Goal: Navigation & Orientation: Find specific page/section

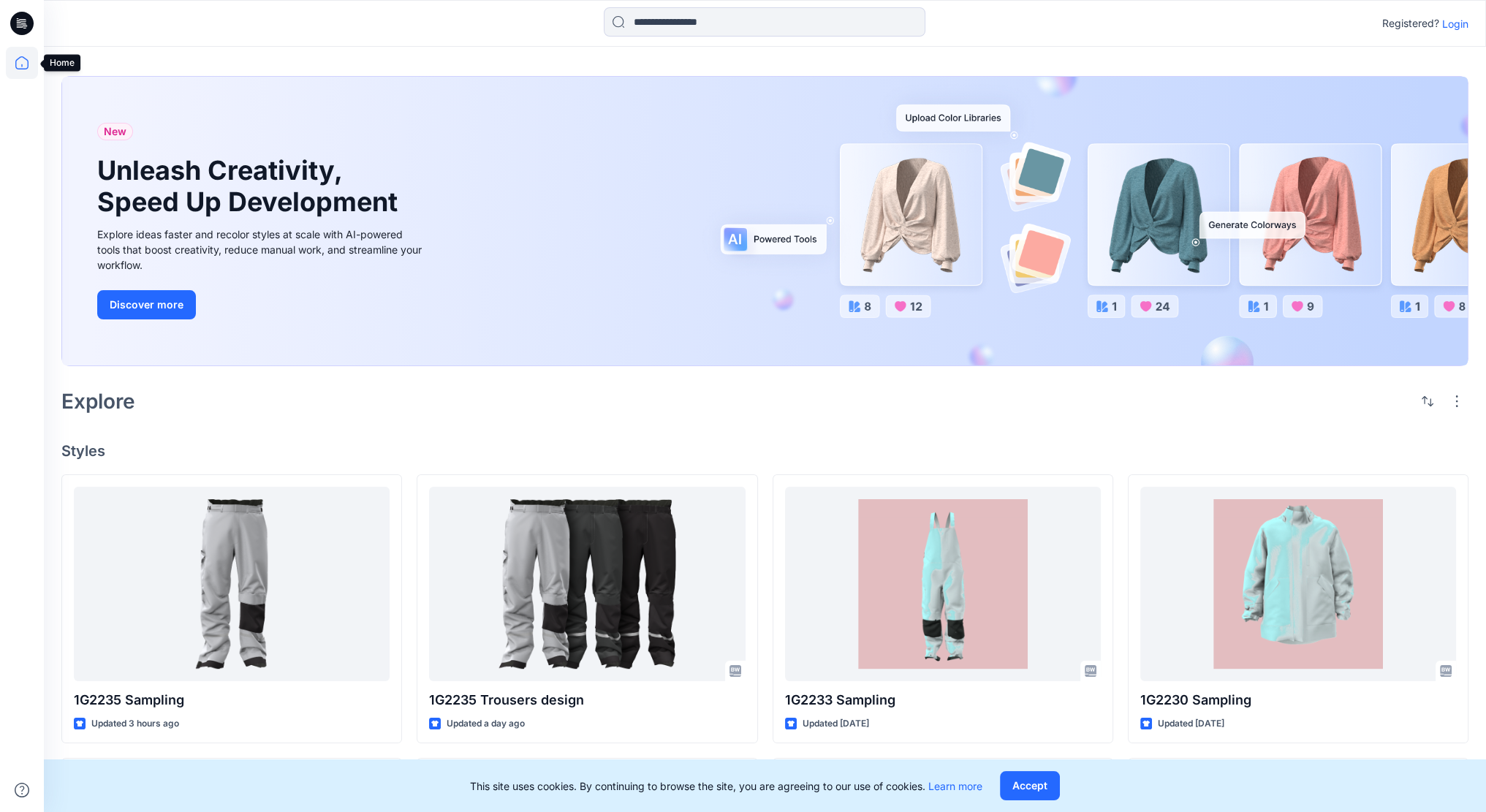
click at [23, 61] on icon at bounding box center [22, 62] width 32 height 32
click at [21, 57] on icon at bounding box center [22, 62] width 32 height 32
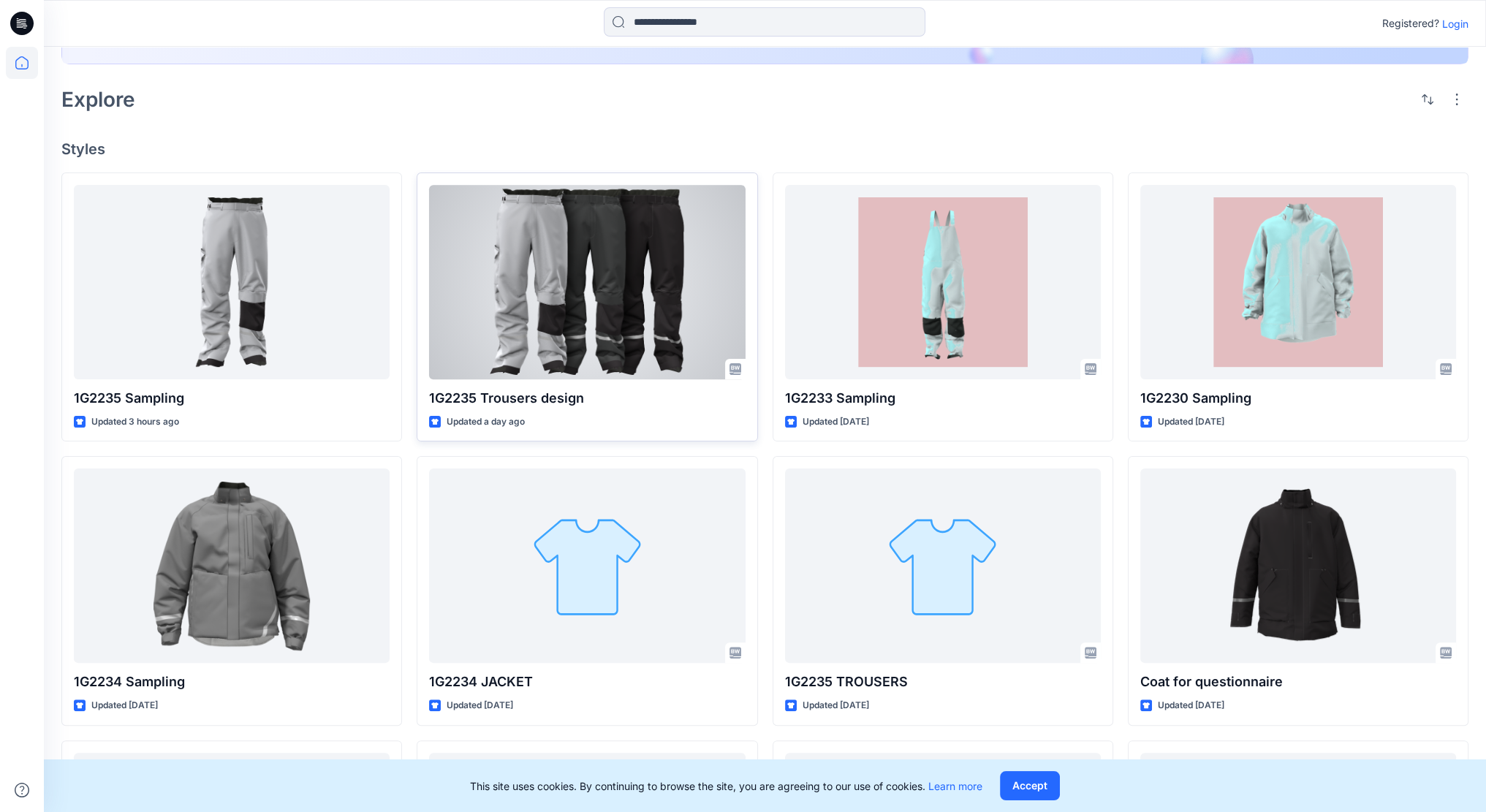
scroll to position [293, 0]
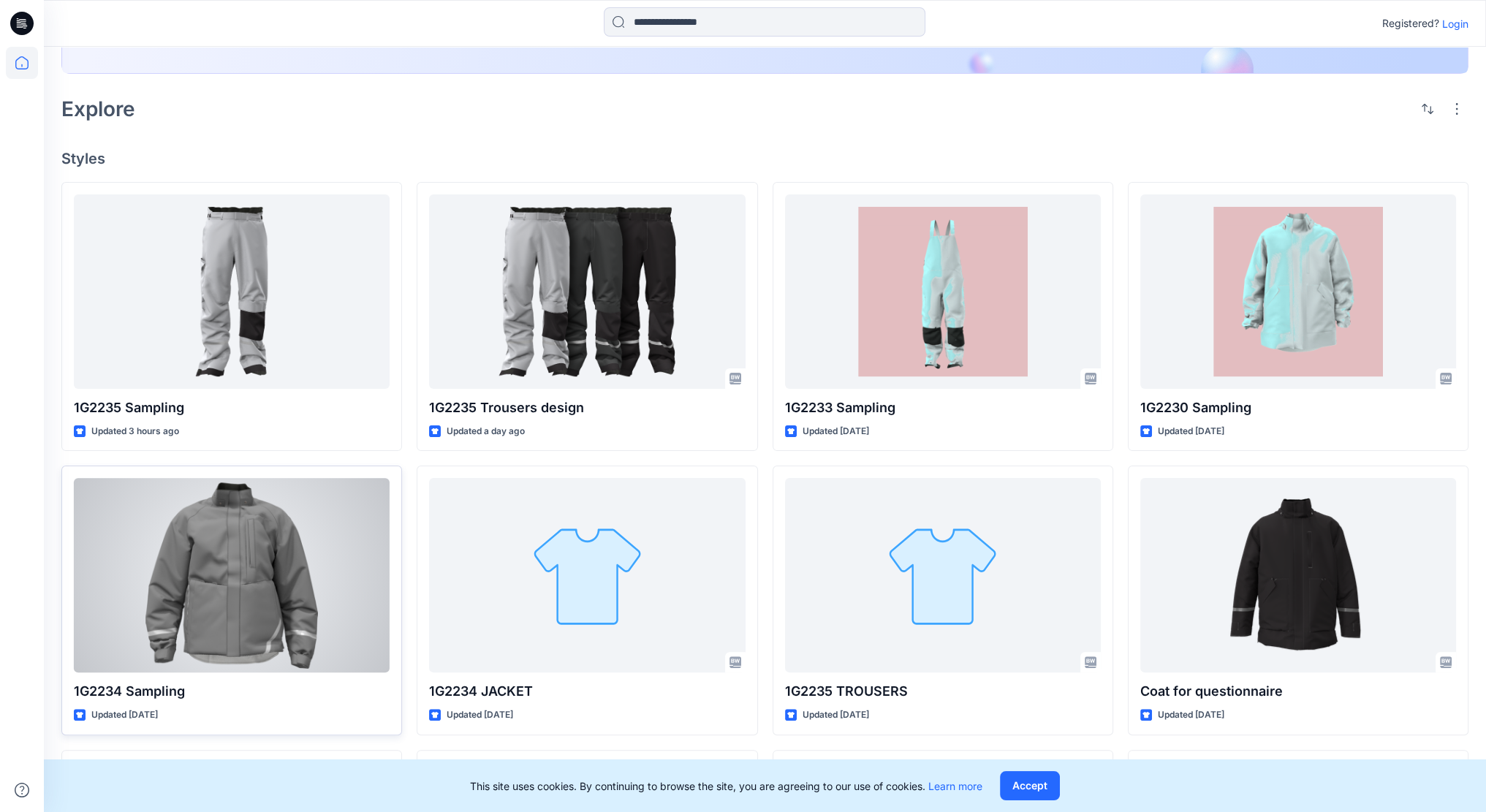
click at [267, 558] on div at bounding box center [231, 575] width 316 height 194
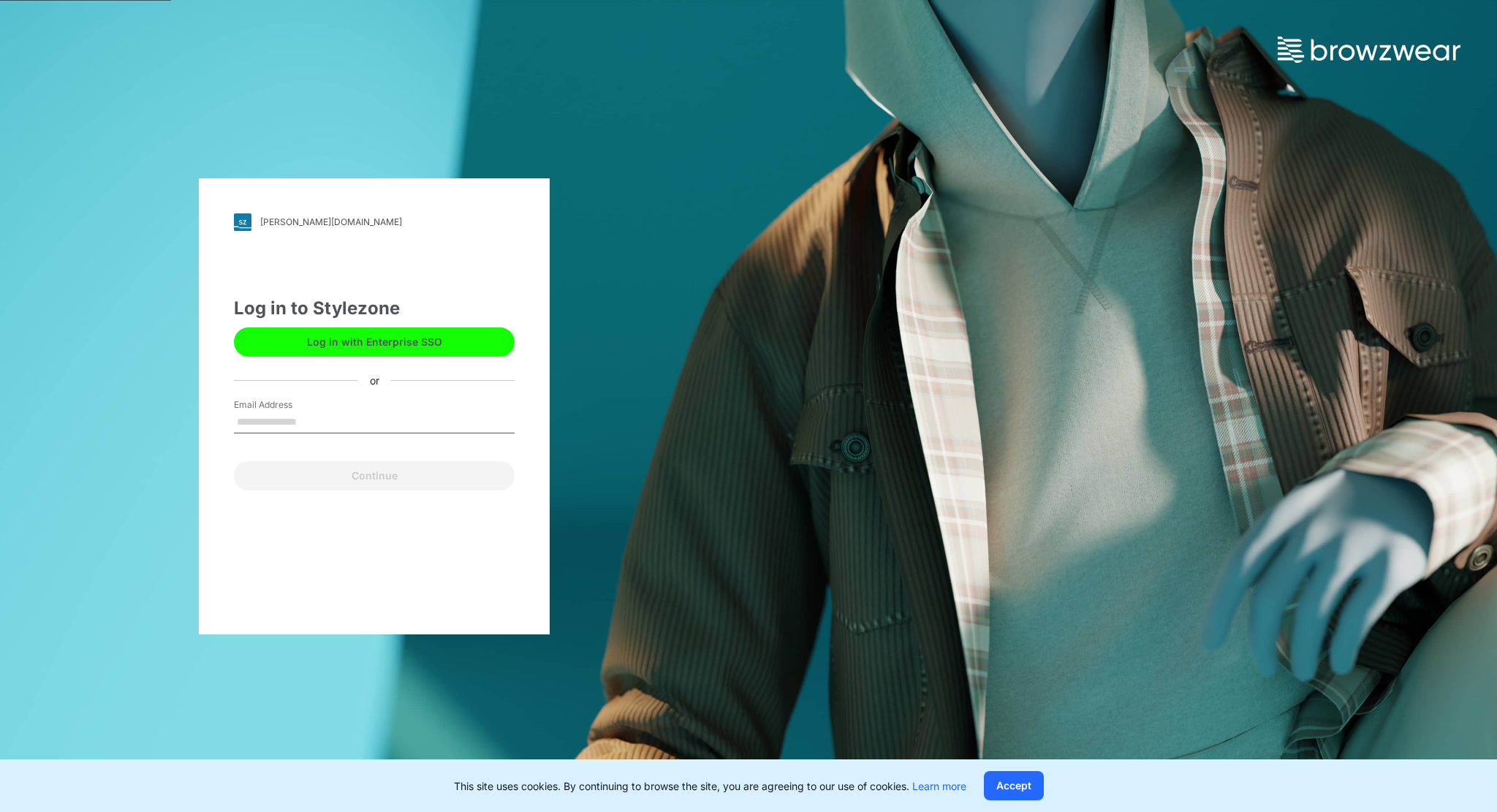
click at [310, 408] on label "Email Address" at bounding box center [285, 404] width 102 height 13
click at [310, 411] on input "Email Address" at bounding box center [374, 422] width 281 height 22
click at [298, 409] on label "Email Address" at bounding box center [285, 404] width 102 height 13
click at [298, 411] on input "Email Address" at bounding box center [374, 422] width 281 height 22
click at [289, 422] on input "Email Address" at bounding box center [374, 422] width 281 height 22
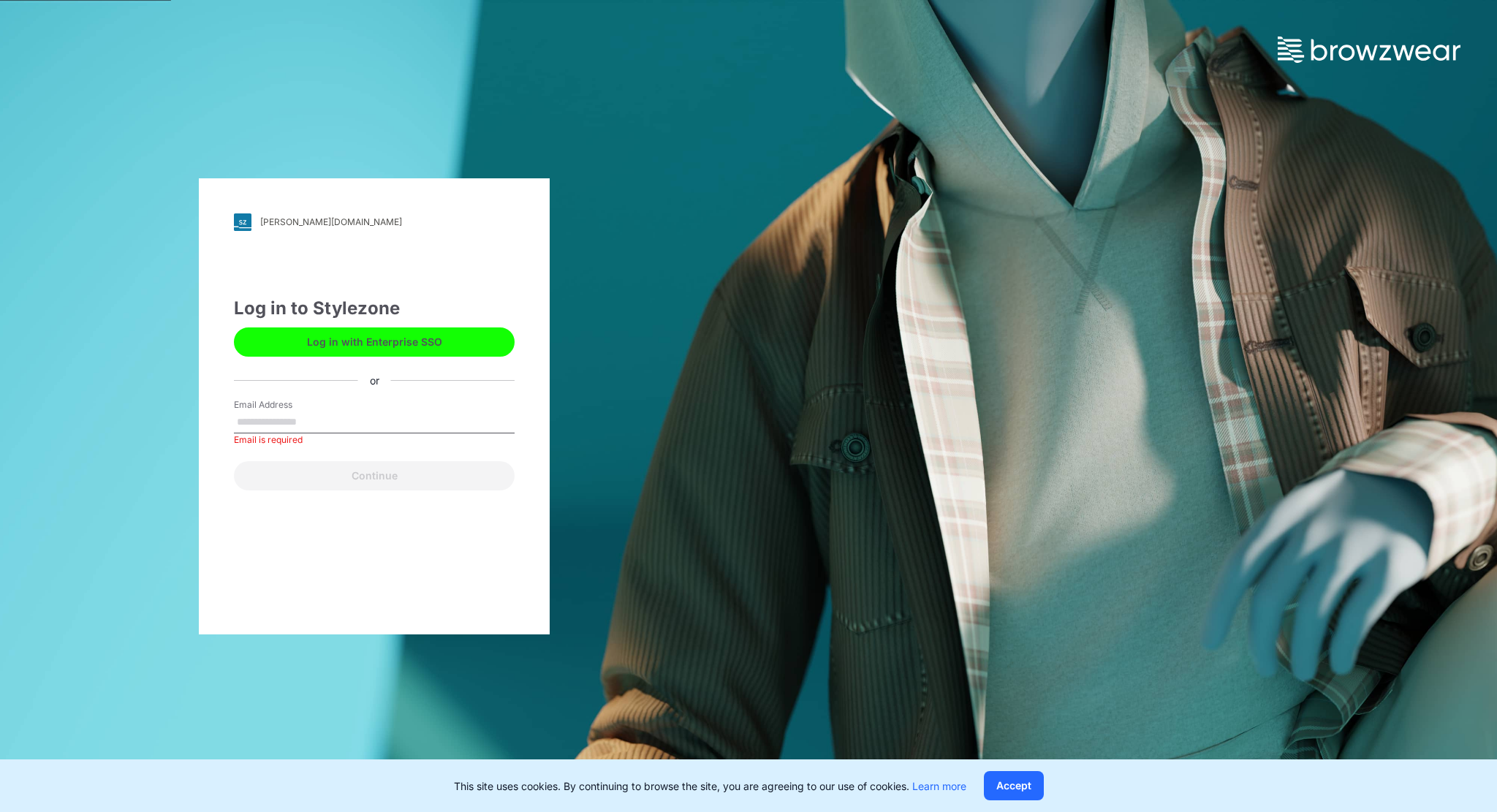
type input "**********"
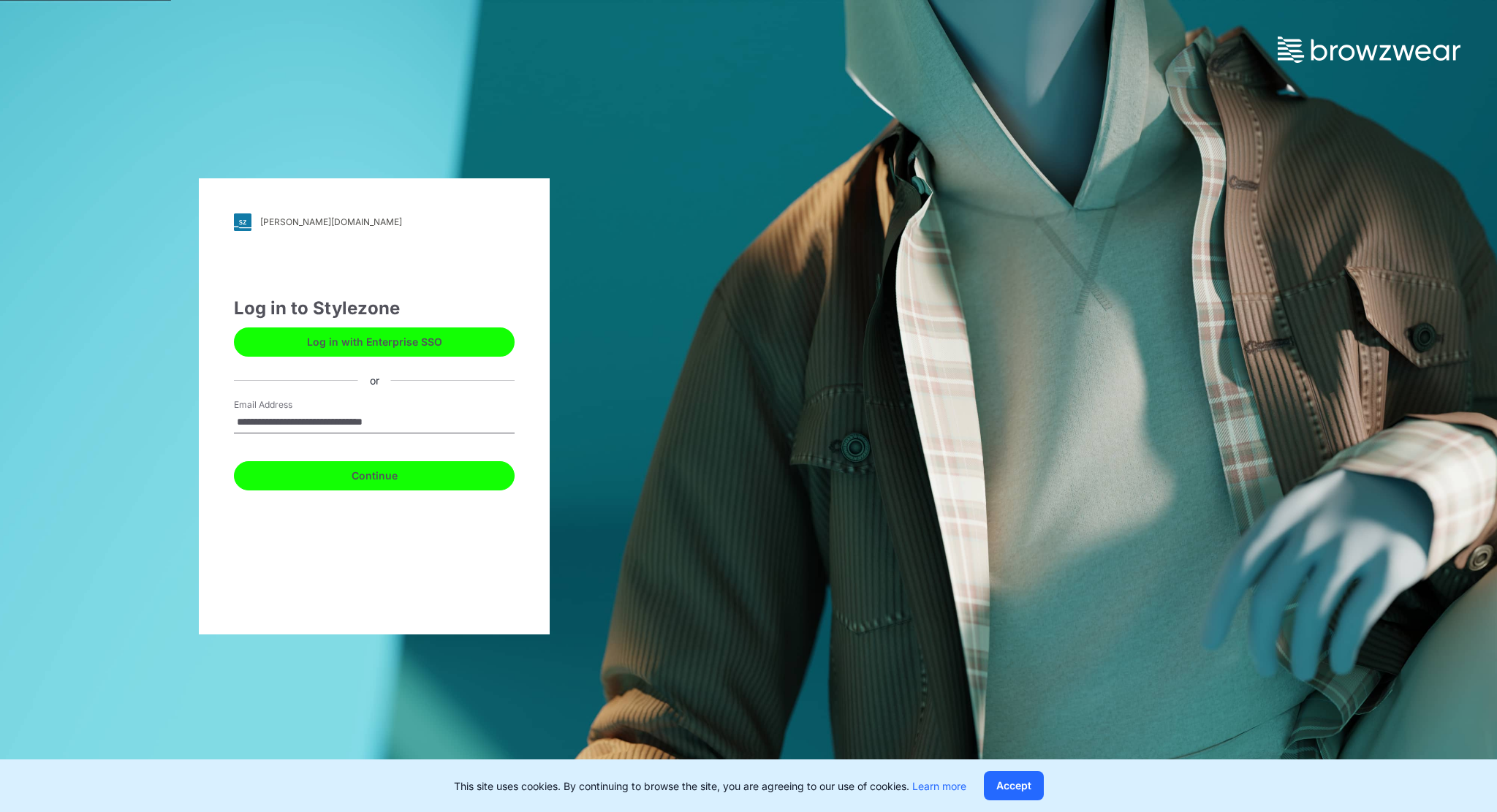
click at [391, 470] on button "Continue" at bounding box center [374, 476] width 281 height 29
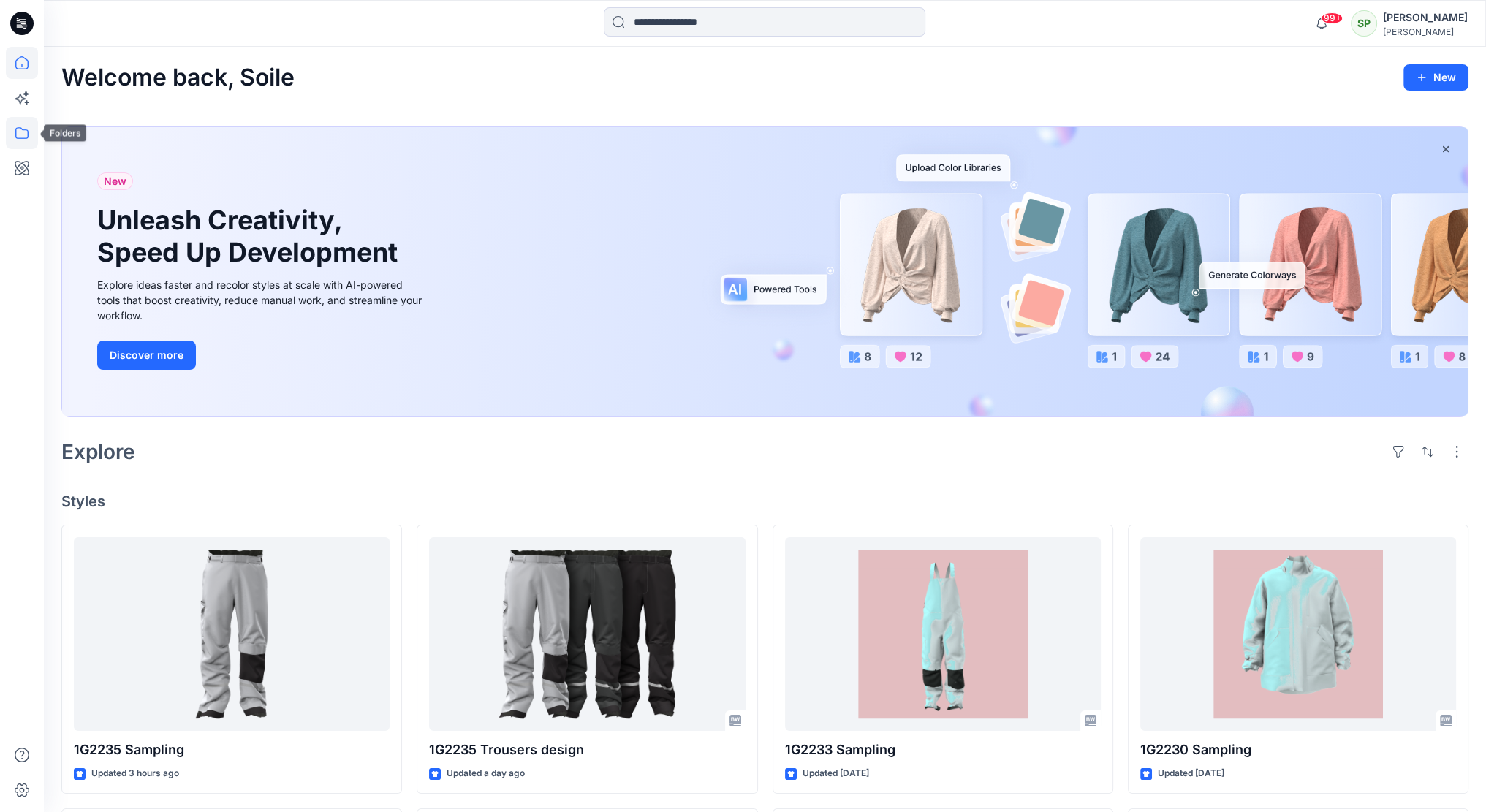
click at [26, 130] on icon at bounding box center [22, 133] width 13 height 12
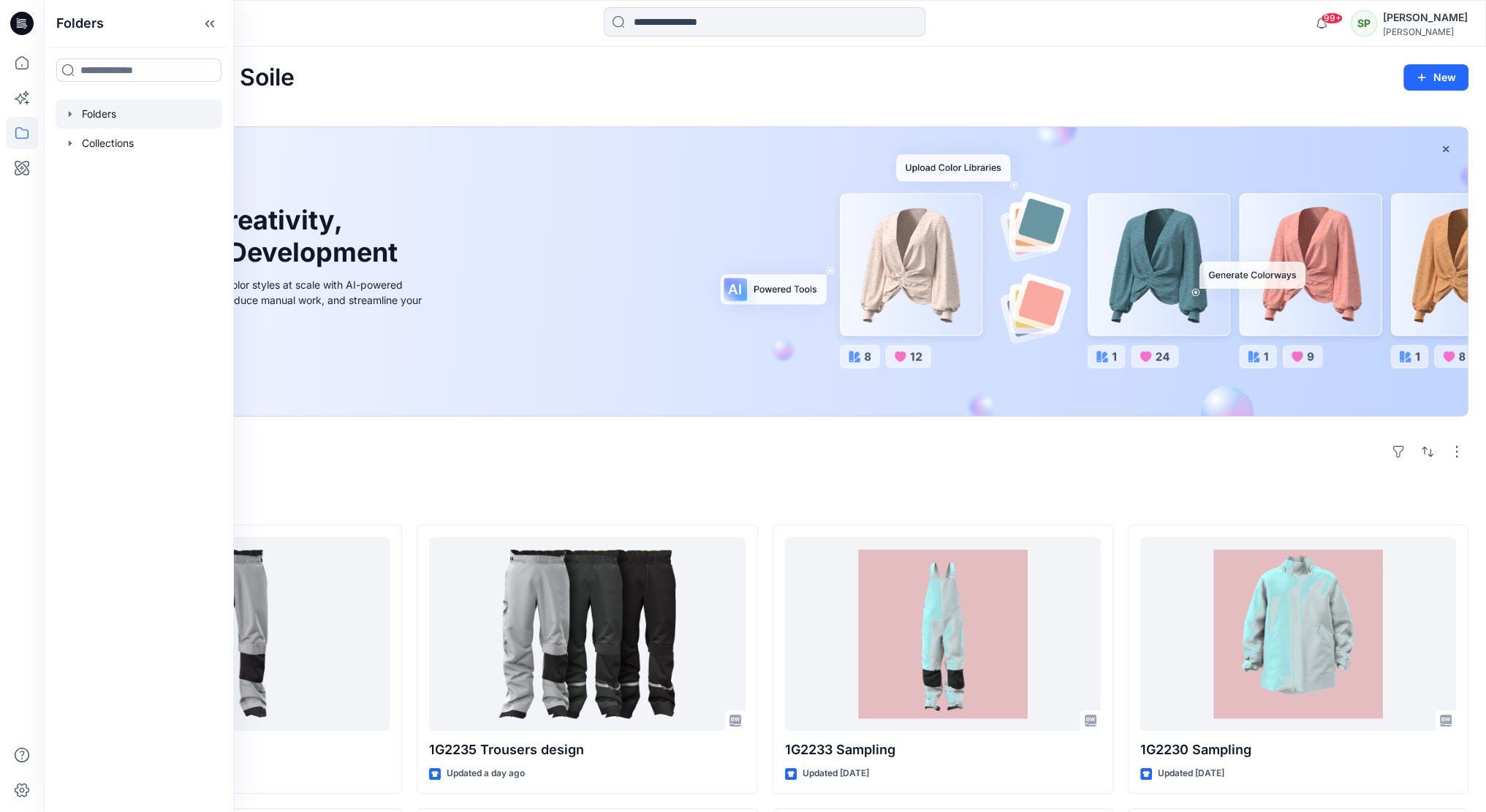
click at [141, 115] on div at bounding box center [139, 114] width 167 height 29
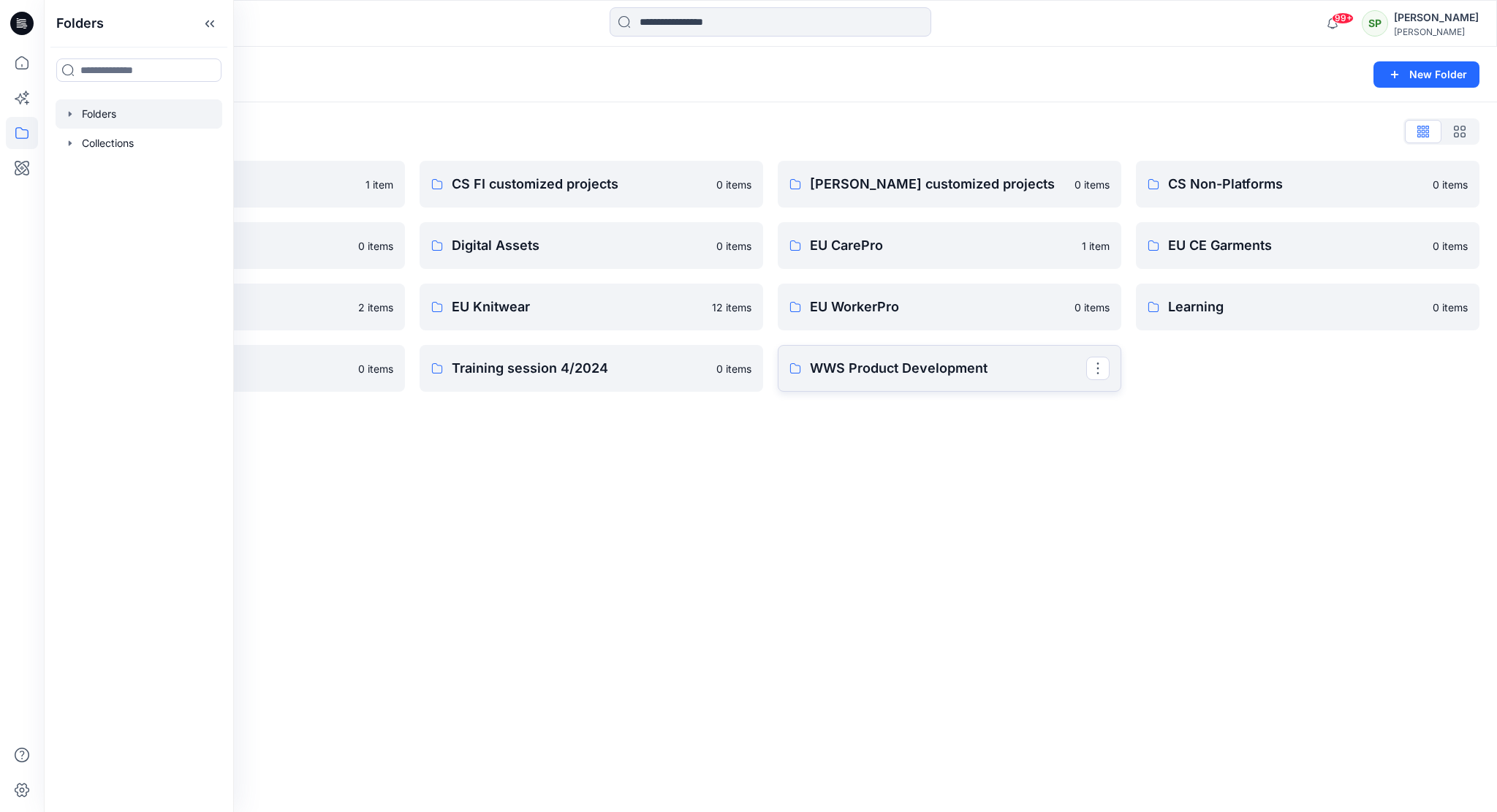
click at [868, 356] on link "WWS Product Development" at bounding box center [950, 368] width 343 height 47
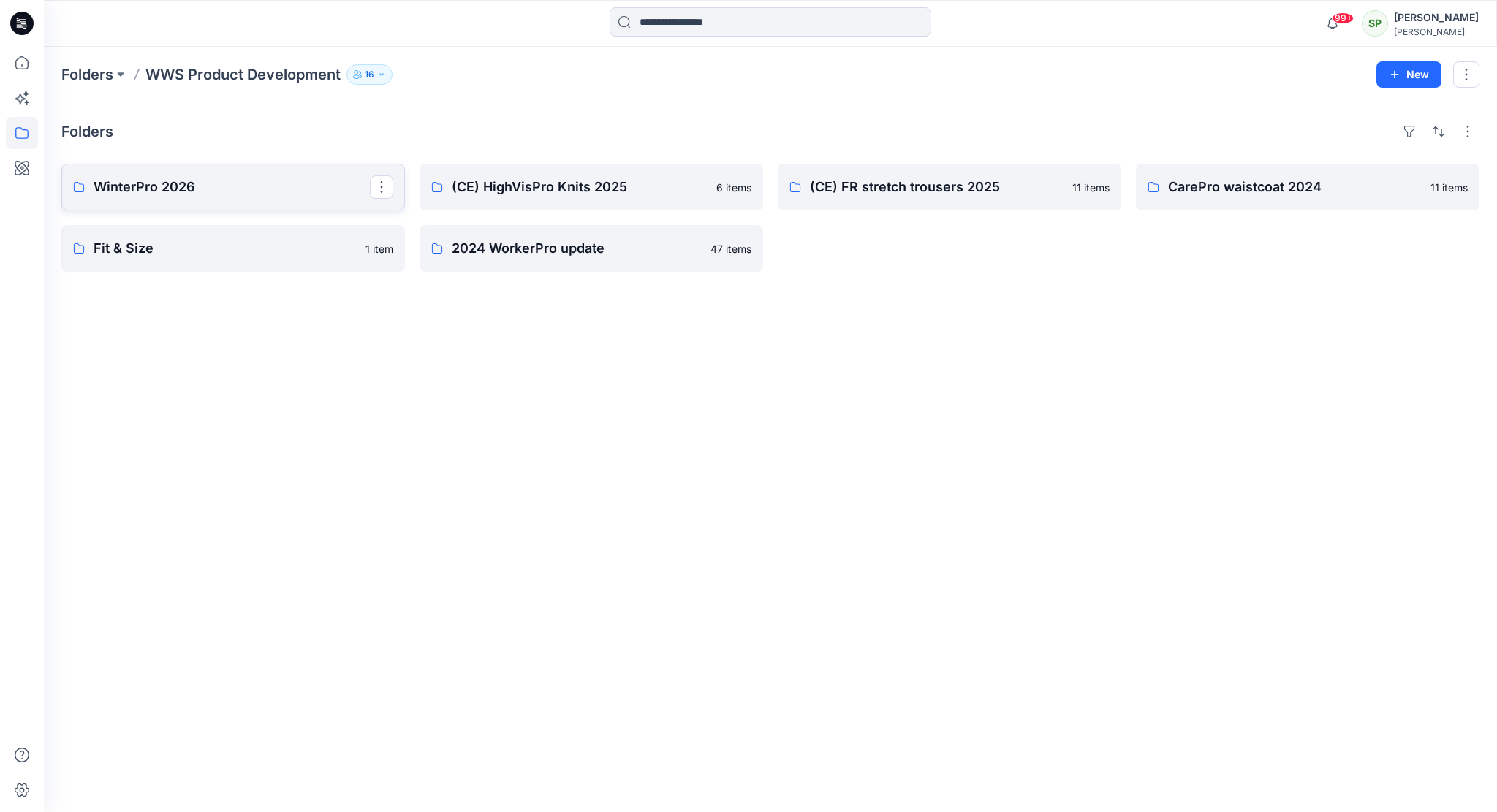
click at [255, 193] on p "WinterPro 2026" at bounding box center [232, 187] width 276 height 20
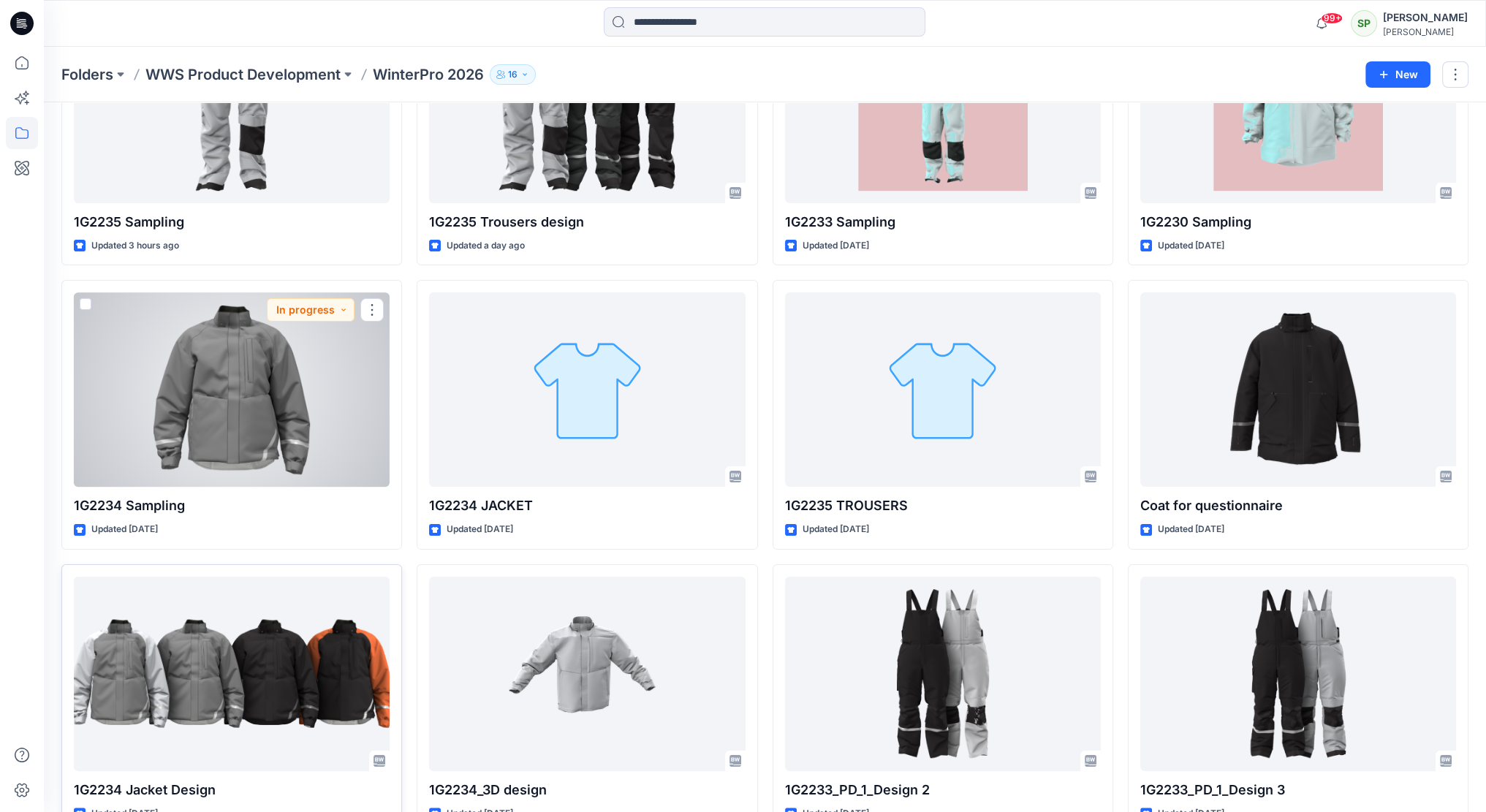
scroll to position [219, 0]
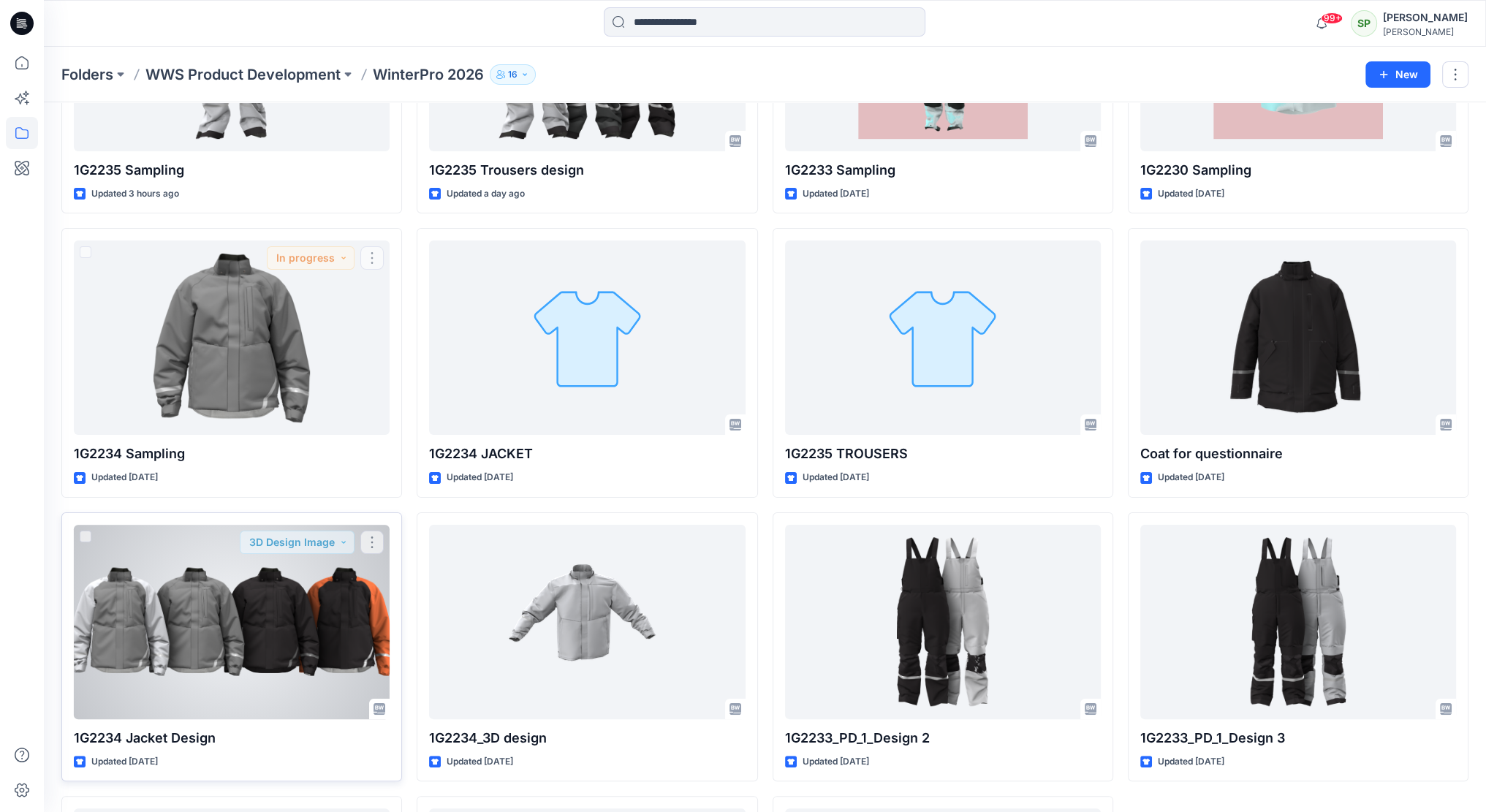
click at [255, 609] on div at bounding box center [231, 622] width 316 height 194
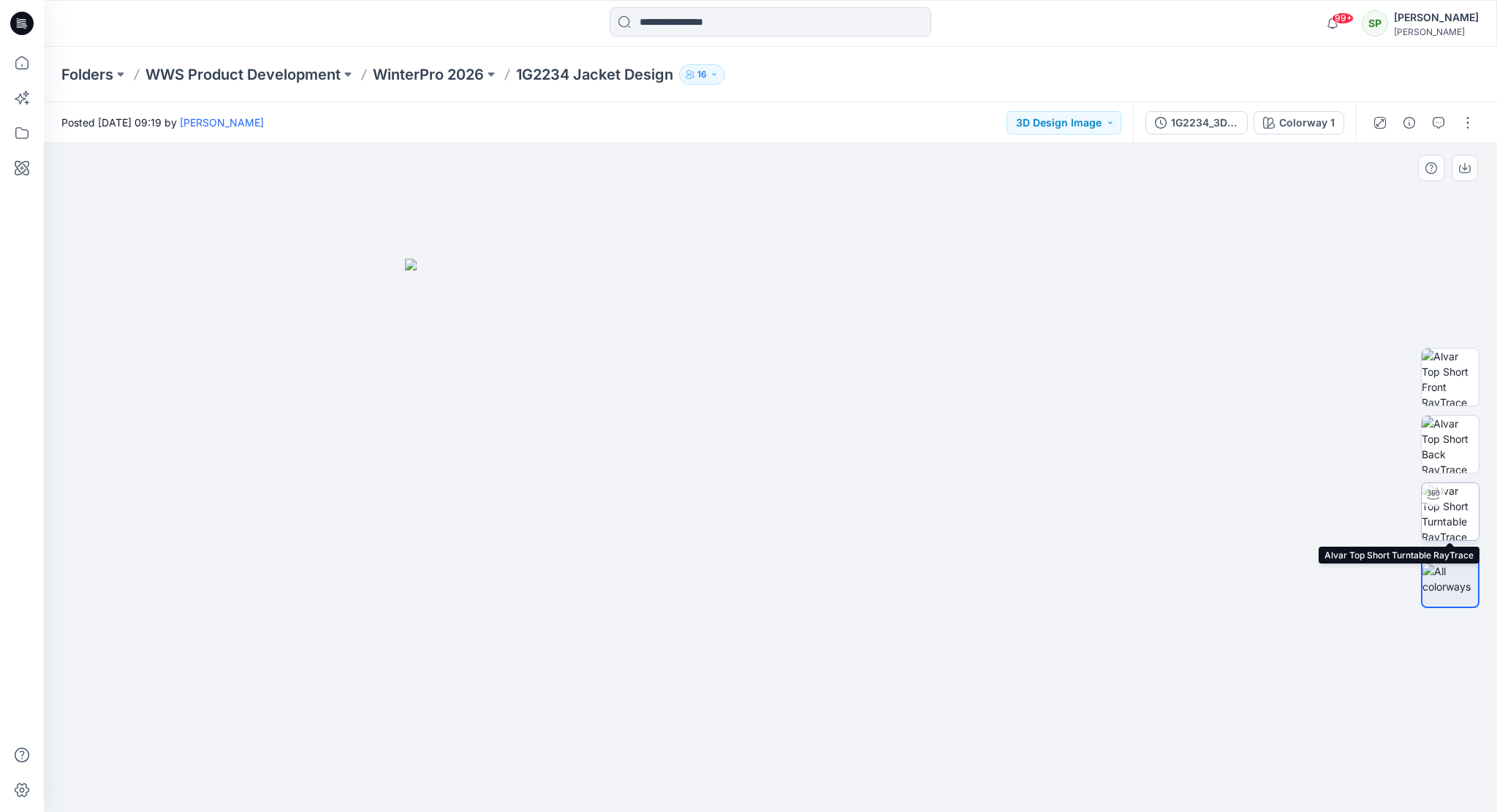
click at [1452, 512] on img at bounding box center [1450, 511] width 57 height 57
drag, startPoint x: 887, startPoint y: 789, endPoint x: 775, endPoint y: 795, distance: 112.2
click at [775, 795] on icon at bounding box center [773, 769] width 443 height 55
drag, startPoint x: 866, startPoint y: 788, endPoint x: 602, endPoint y: 771, distance: 264.5
click at [602, 771] on icon at bounding box center [773, 769] width 443 height 55
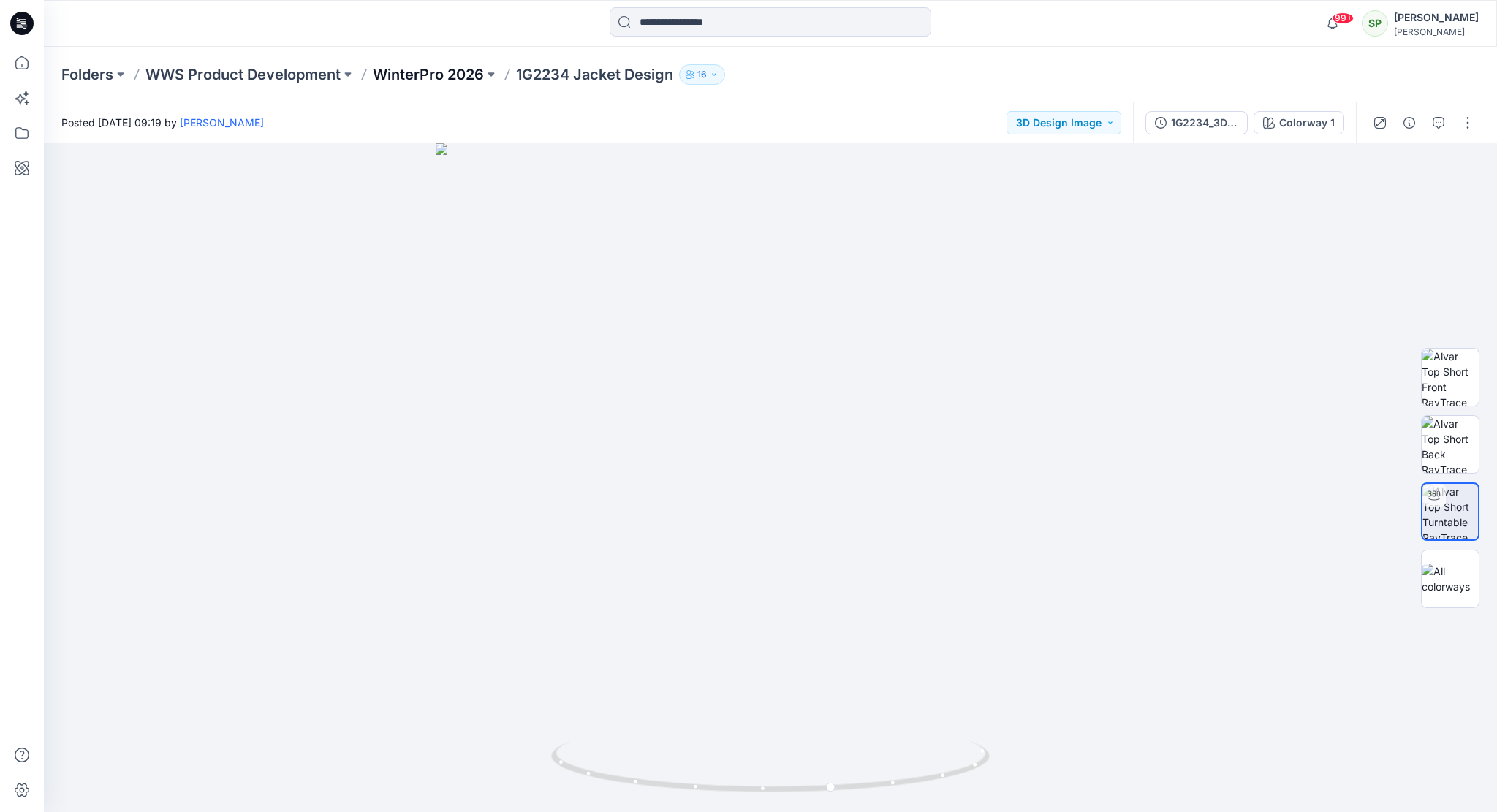
click at [449, 72] on p "WinterPro 2026" at bounding box center [428, 75] width 111 height 20
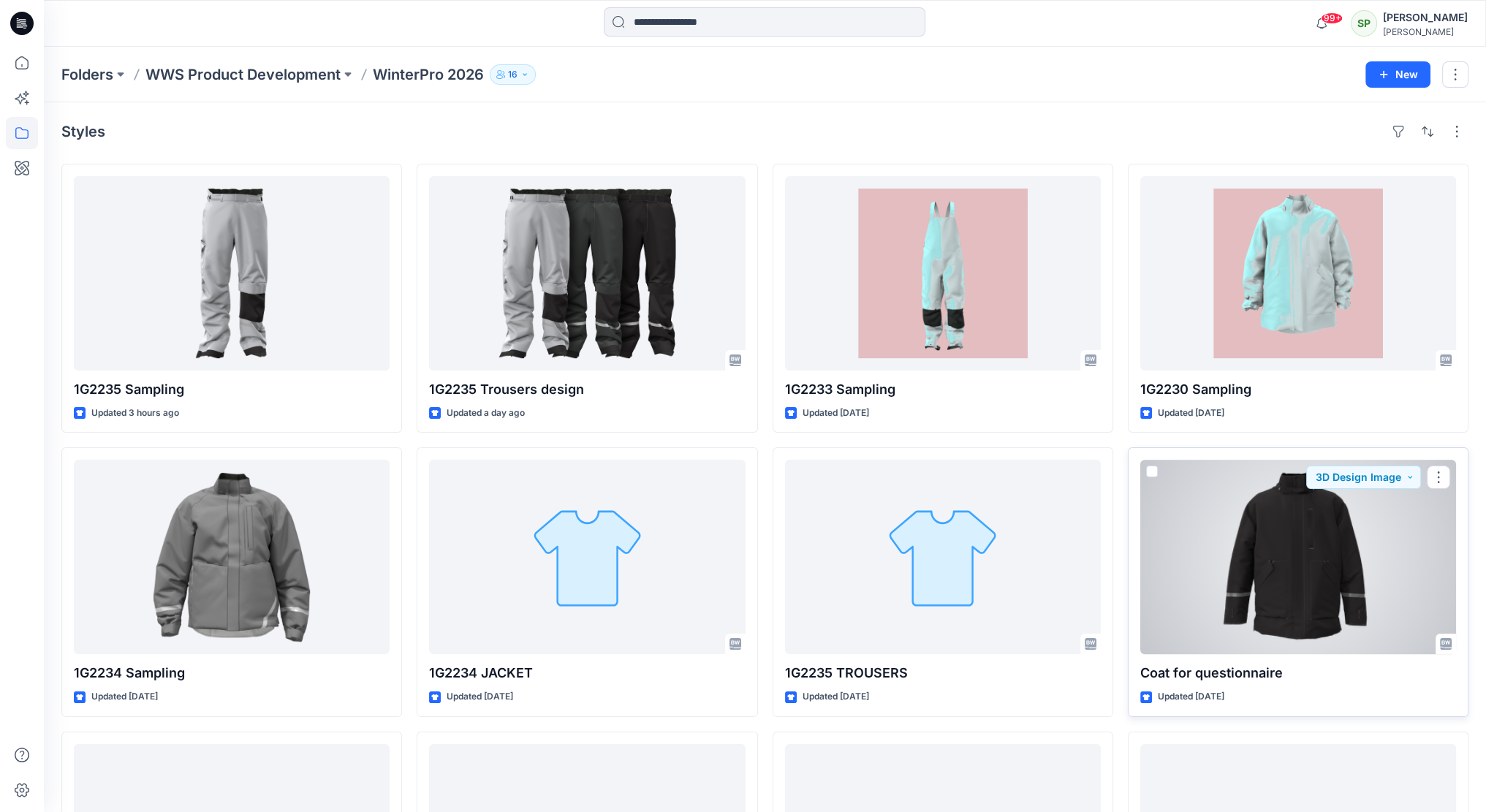
click at [1316, 572] on div at bounding box center [1298, 557] width 316 height 194
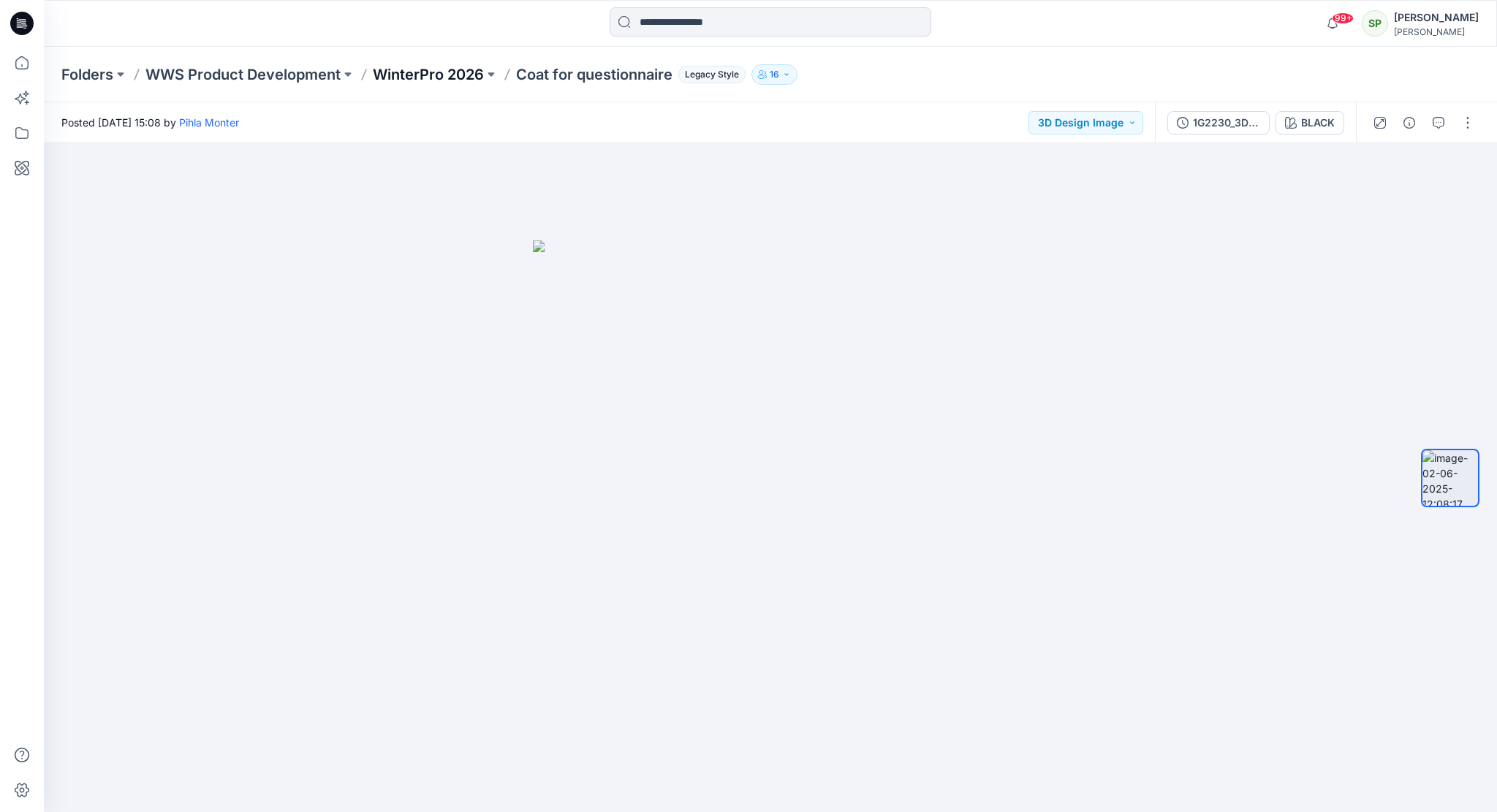
click at [443, 73] on p "WinterPro 2026" at bounding box center [428, 75] width 111 height 20
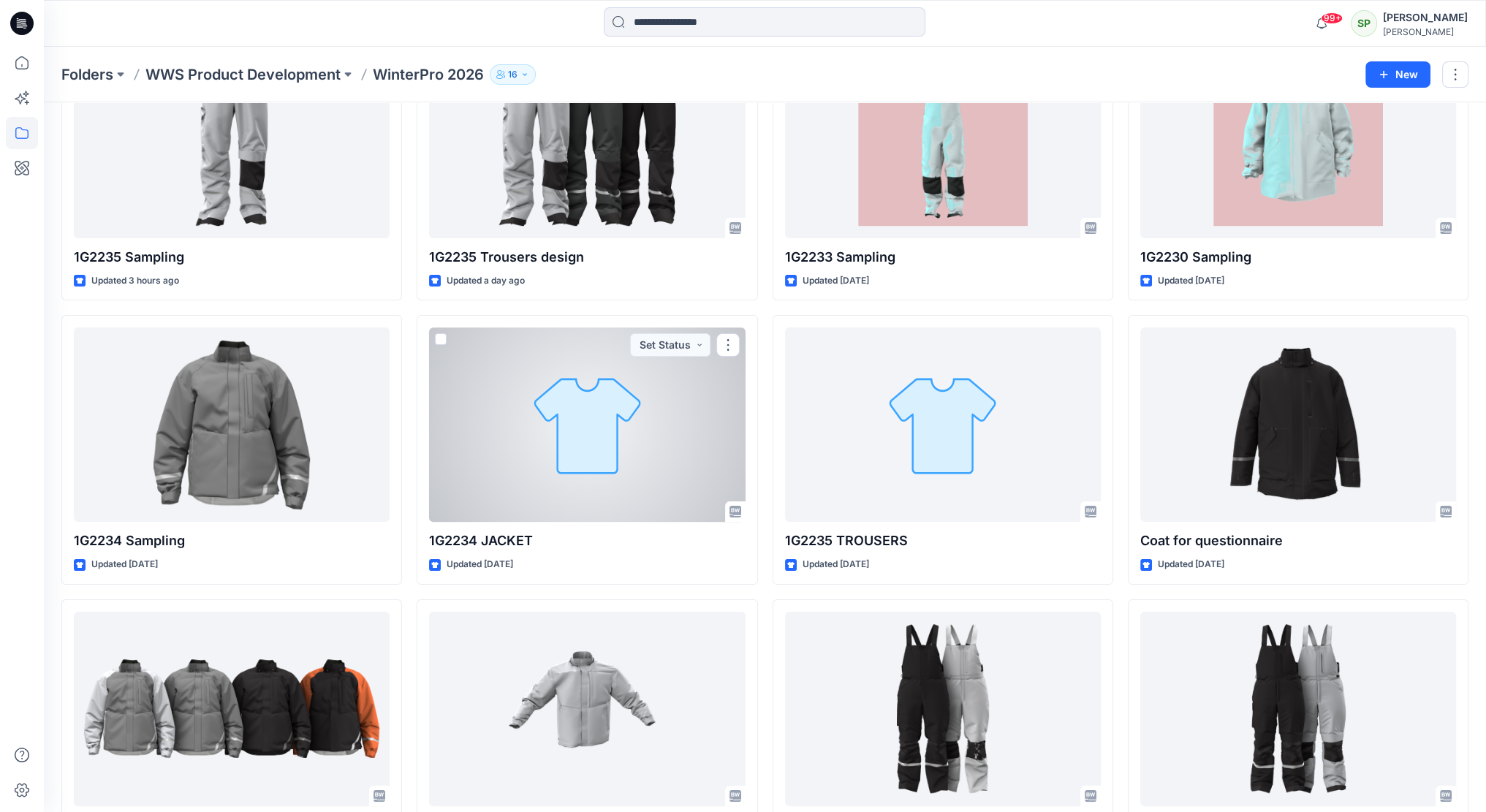
scroll to position [146, 0]
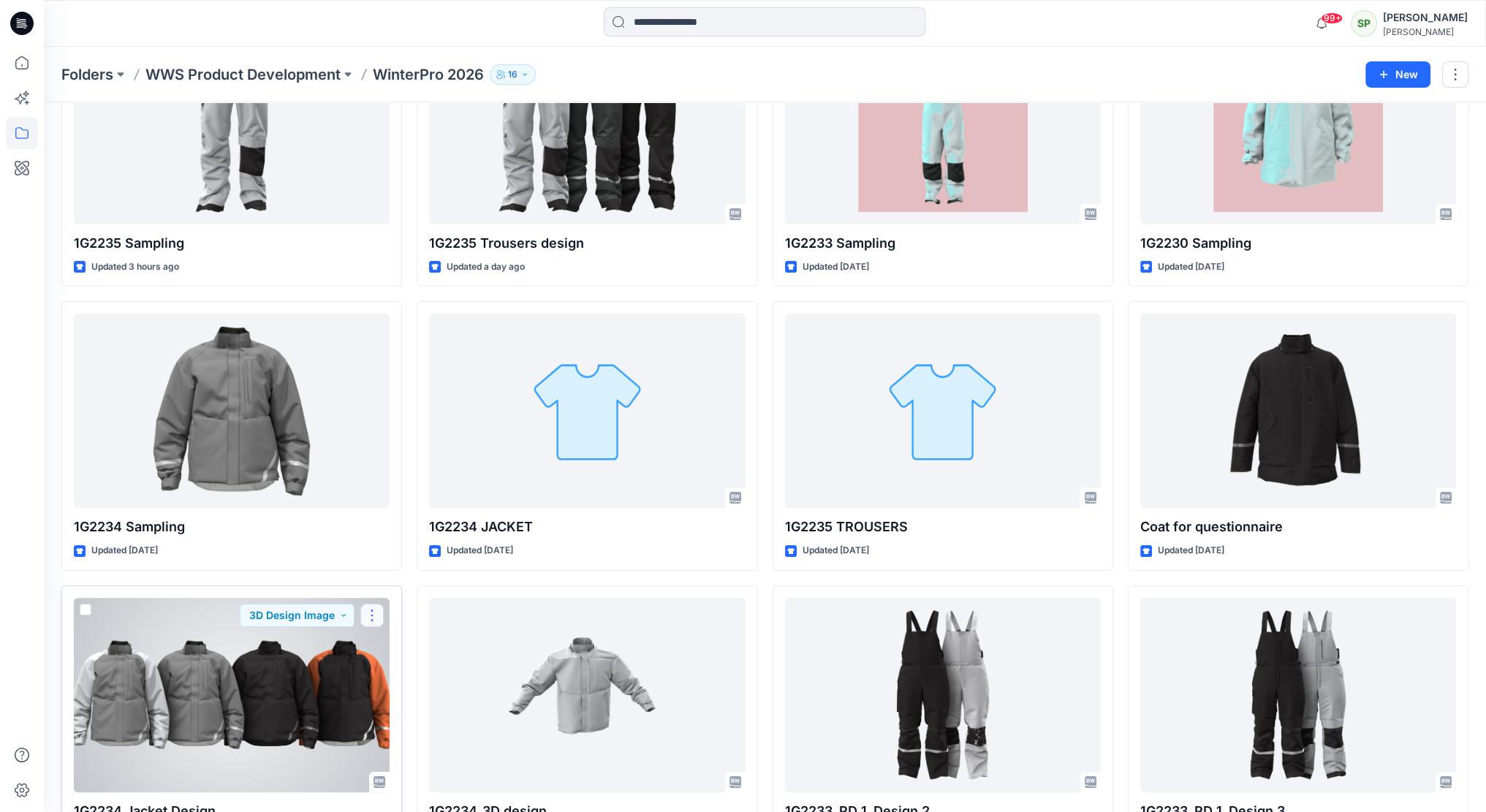
click at [366, 620] on button "button" at bounding box center [372, 616] width 23 height 23
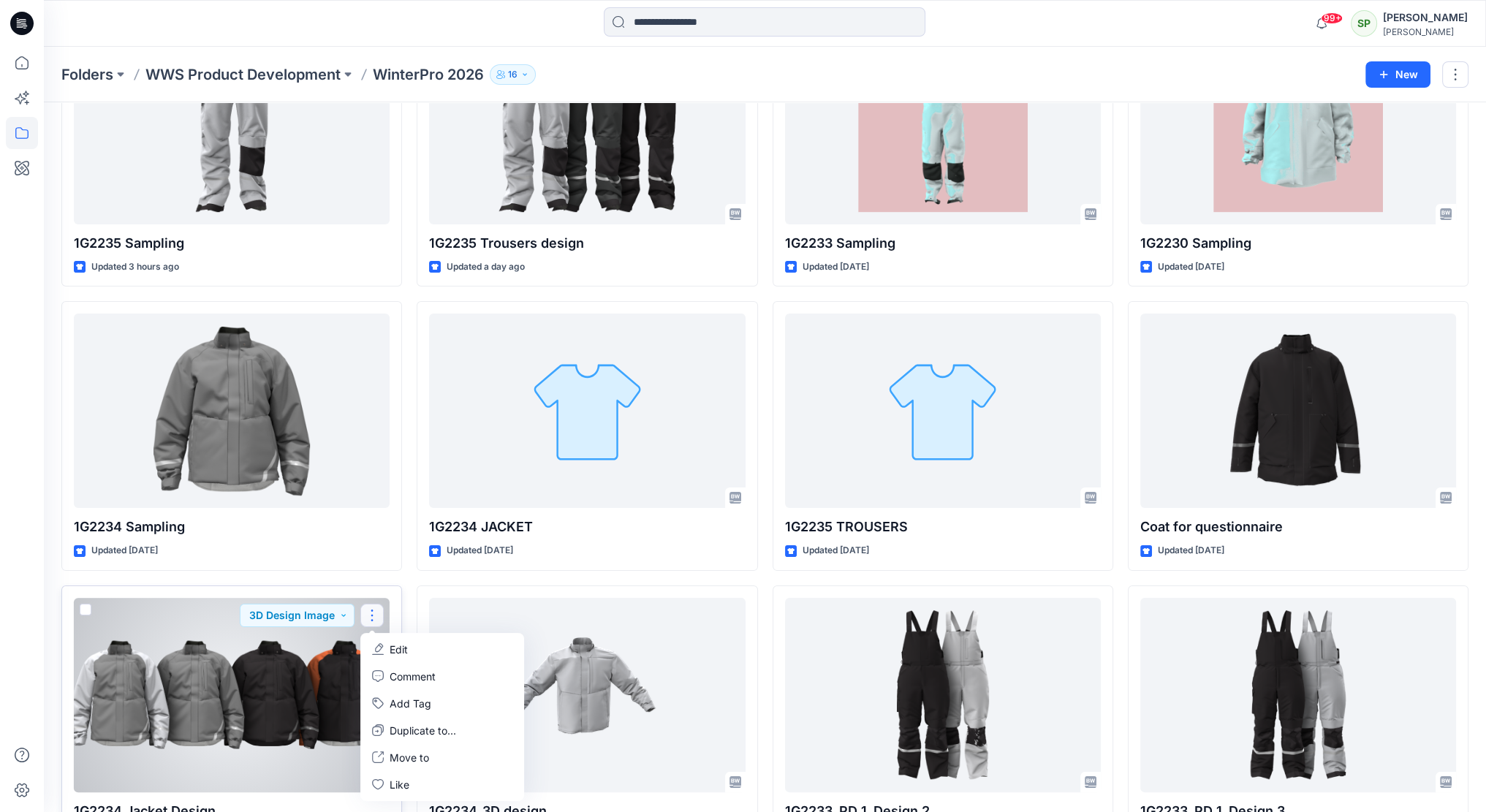
click at [276, 663] on div at bounding box center [231, 695] width 316 height 194
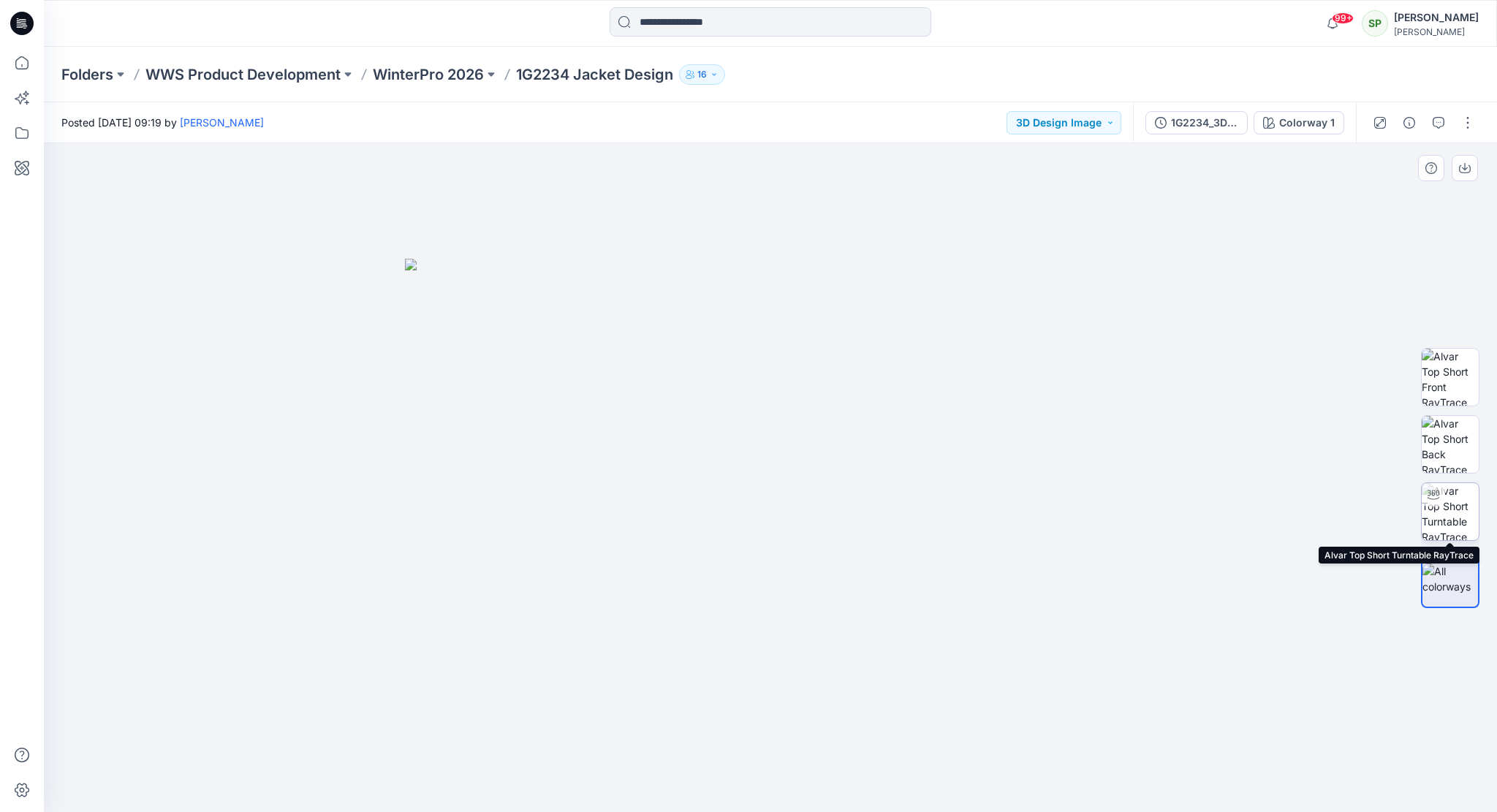
click at [1449, 507] on img at bounding box center [1450, 511] width 57 height 57
drag, startPoint x: 933, startPoint y: 779, endPoint x: 737, endPoint y: 786, distance: 196.1
click at [737, 786] on icon at bounding box center [773, 769] width 443 height 55
drag, startPoint x: 913, startPoint y: 784, endPoint x: 707, endPoint y: 778, distance: 206.1
click at [707, 778] on icon at bounding box center [773, 769] width 443 height 55
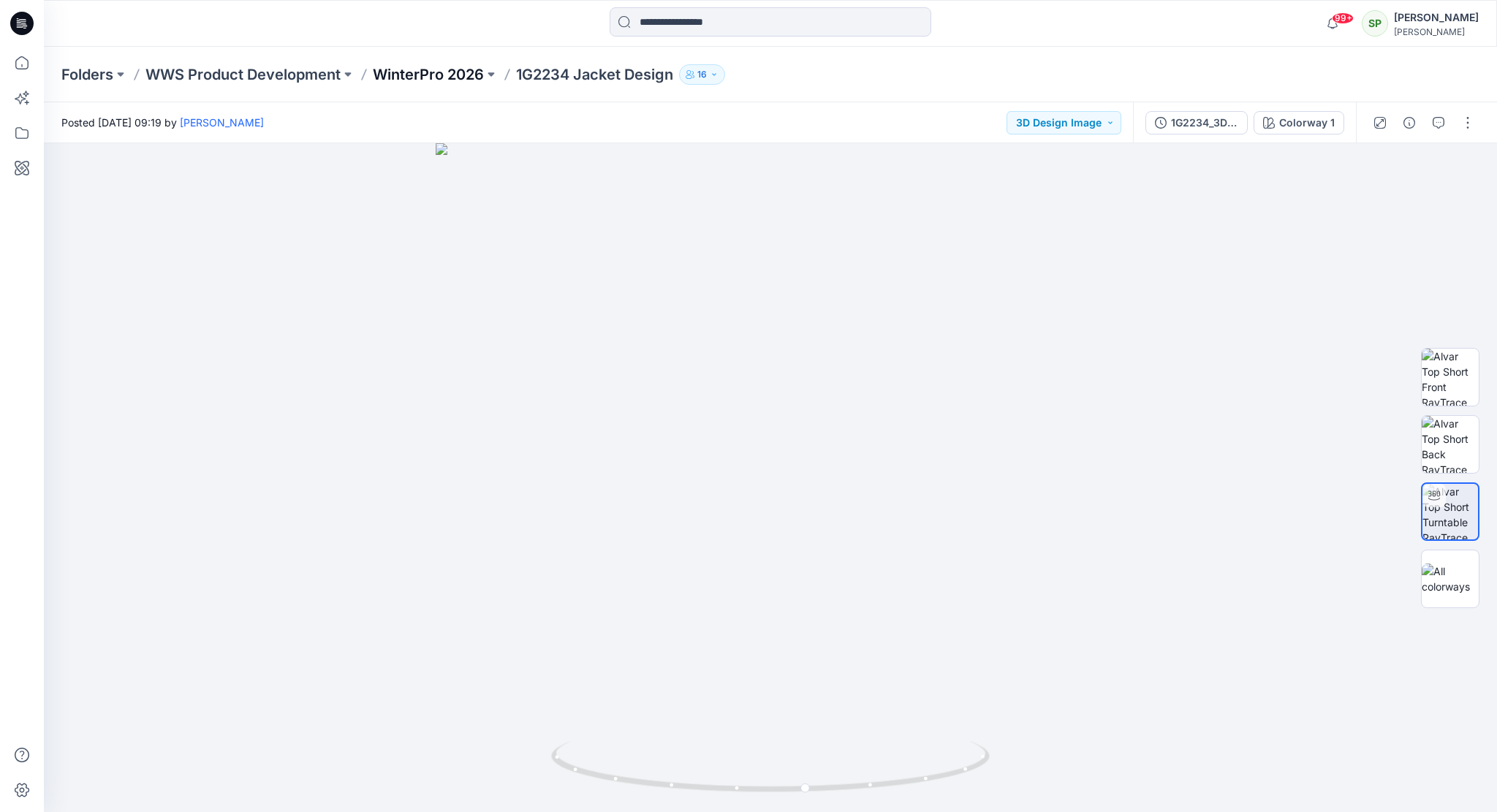
click at [435, 73] on p "WinterPro 2026" at bounding box center [428, 75] width 111 height 20
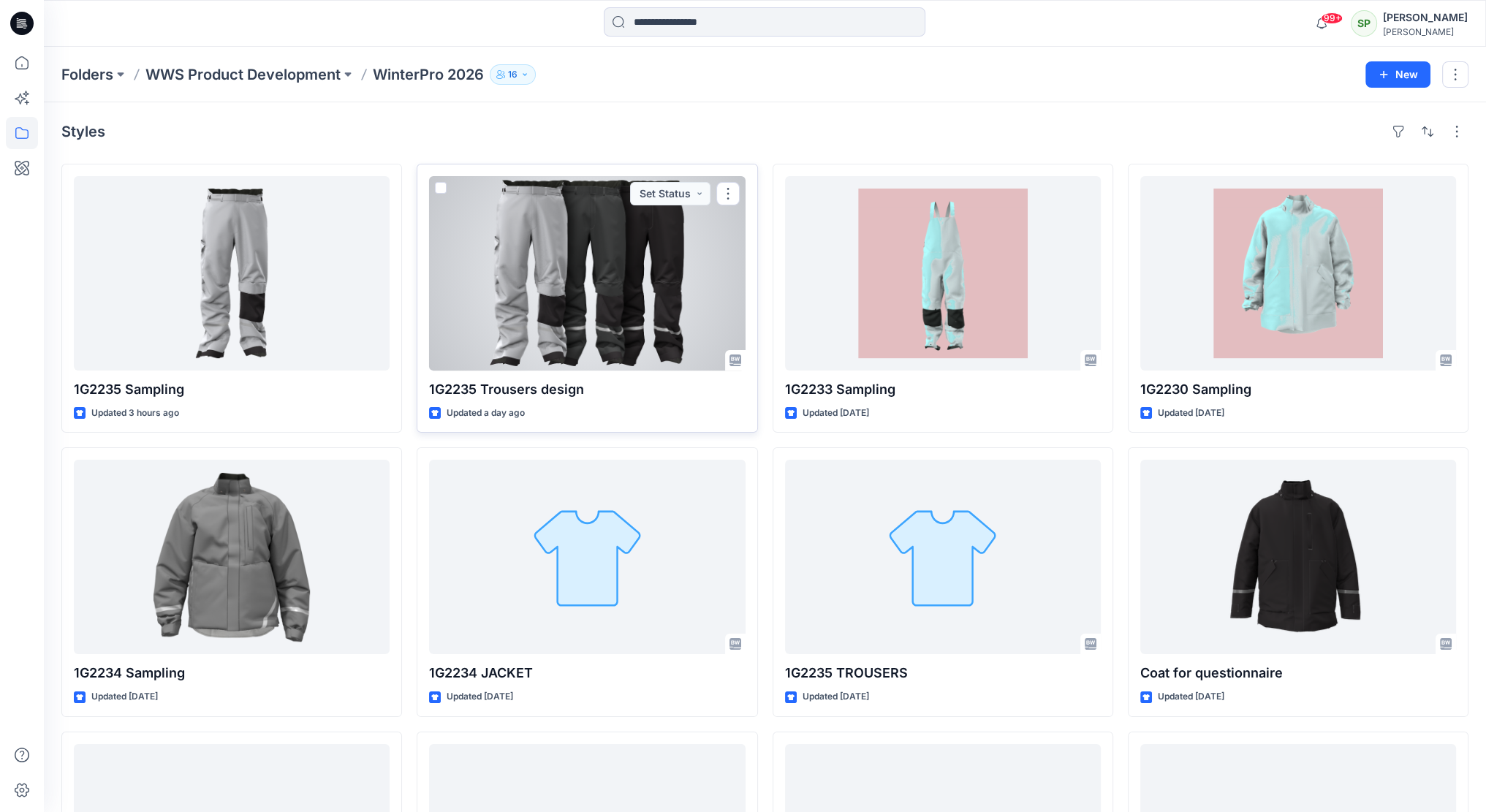
click at [672, 302] on div at bounding box center [587, 273] width 316 height 194
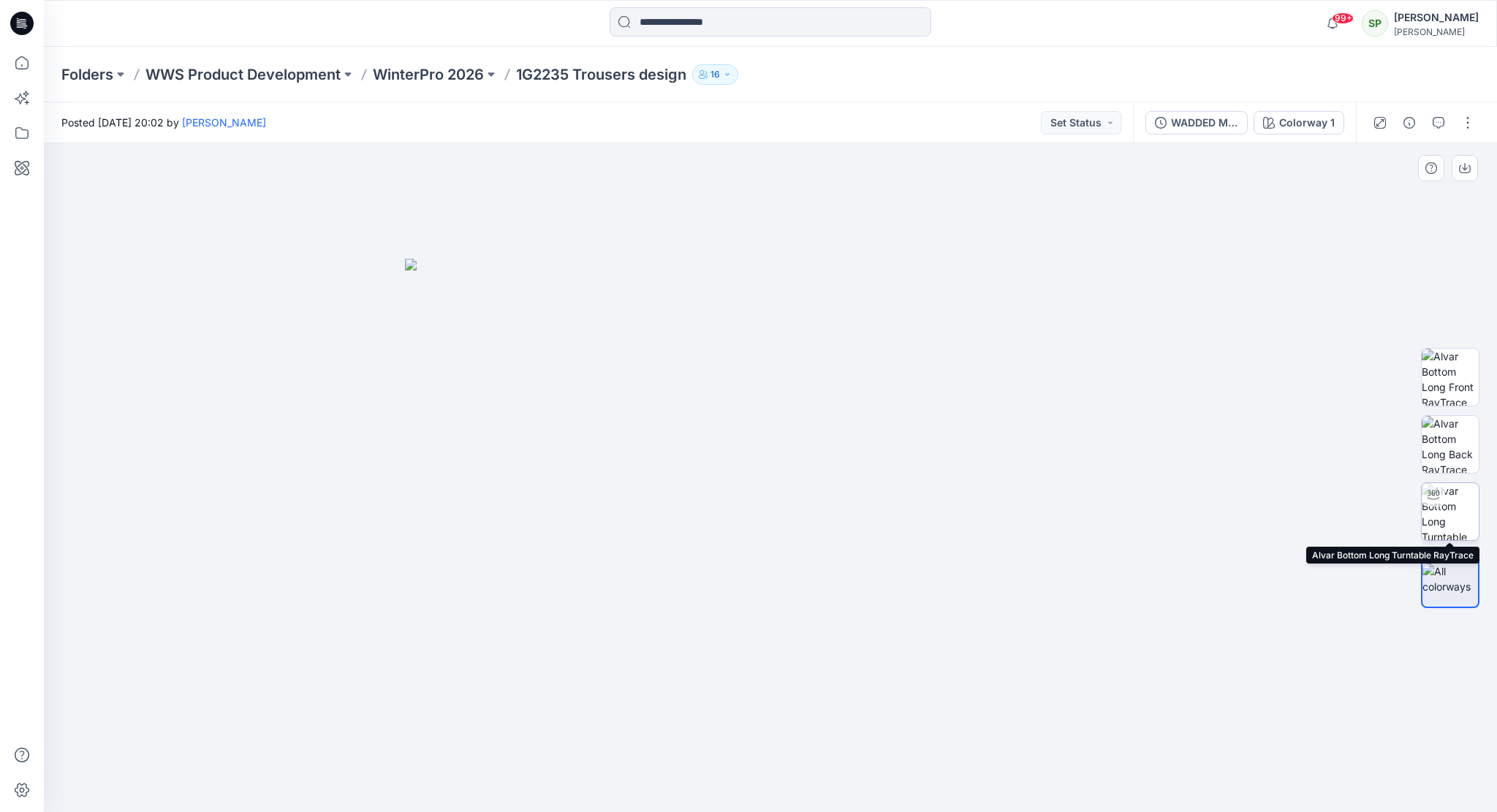
click at [1440, 501] on div at bounding box center [1433, 494] width 23 height 23
click at [425, 75] on p "WinterPro 2026" at bounding box center [428, 75] width 111 height 20
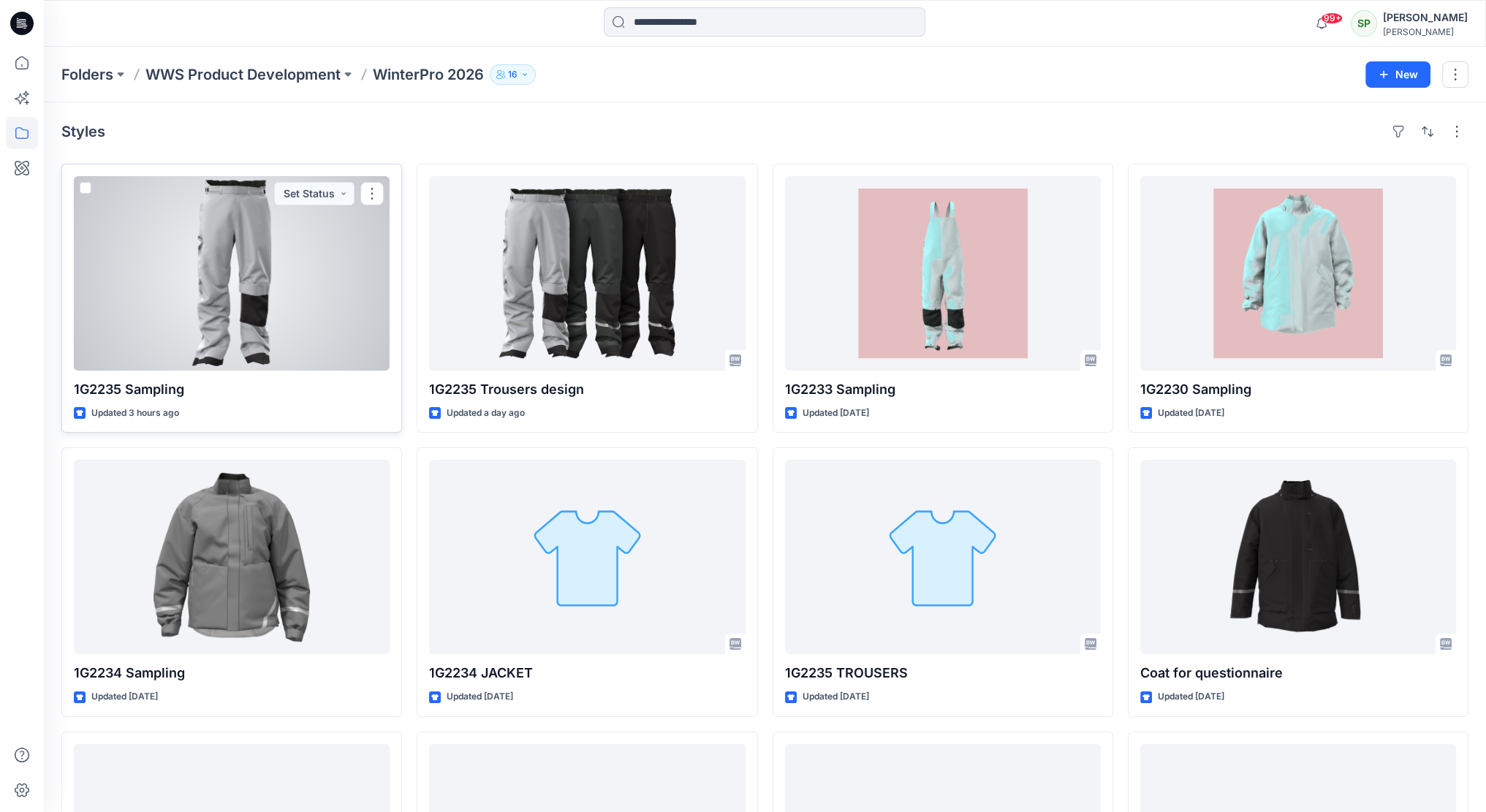
click at [281, 300] on div at bounding box center [231, 273] width 316 height 194
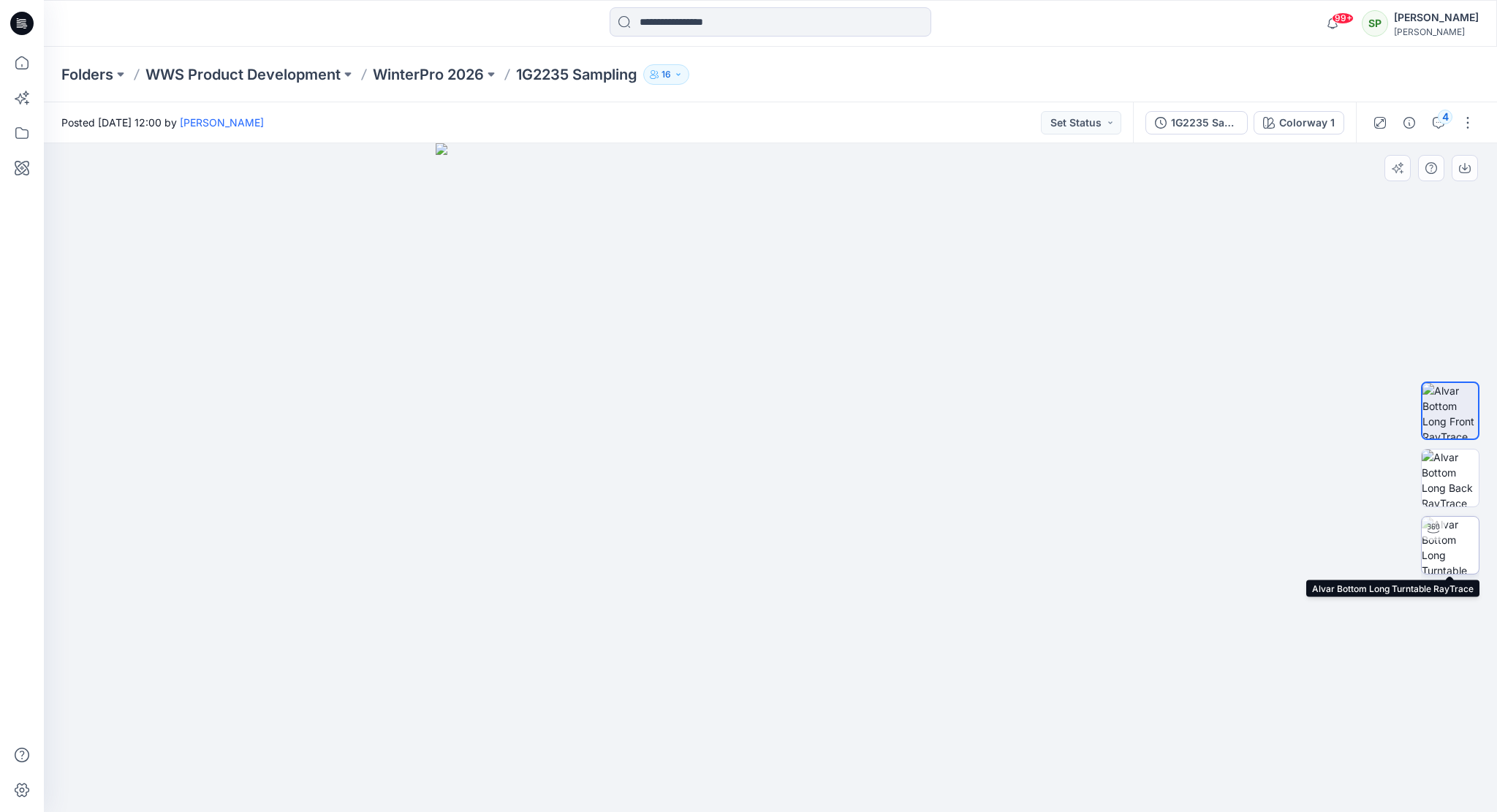
click at [1461, 532] on img at bounding box center [1450, 545] width 57 height 57
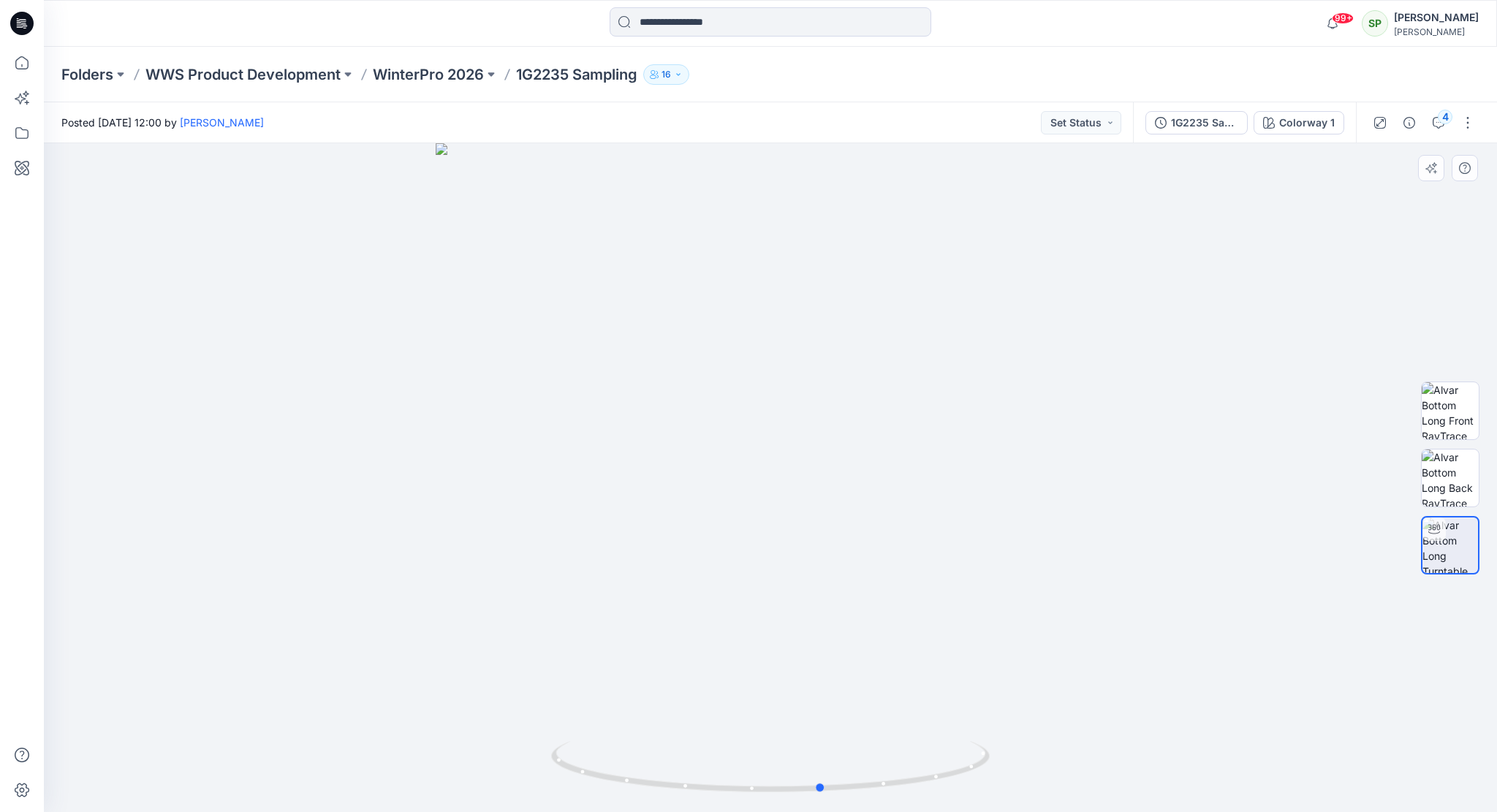
drag, startPoint x: 913, startPoint y: 786, endPoint x: 526, endPoint y: 774, distance: 387.2
click at [526, 774] on div at bounding box center [770, 477] width 1454 height 668
click at [419, 68] on p "WinterPro 2026" at bounding box center [428, 75] width 111 height 20
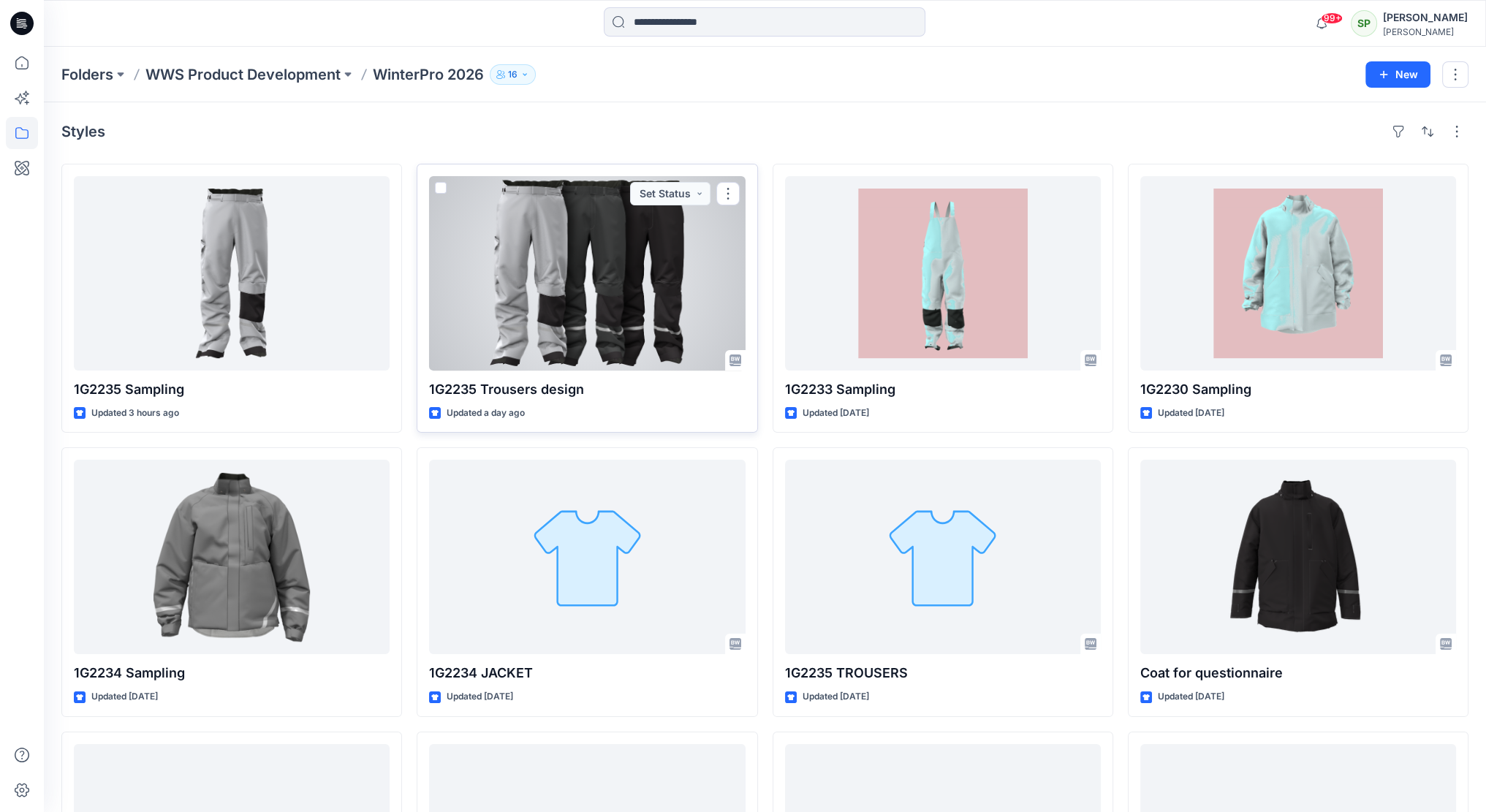
click at [623, 283] on div at bounding box center [587, 273] width 316 height 194
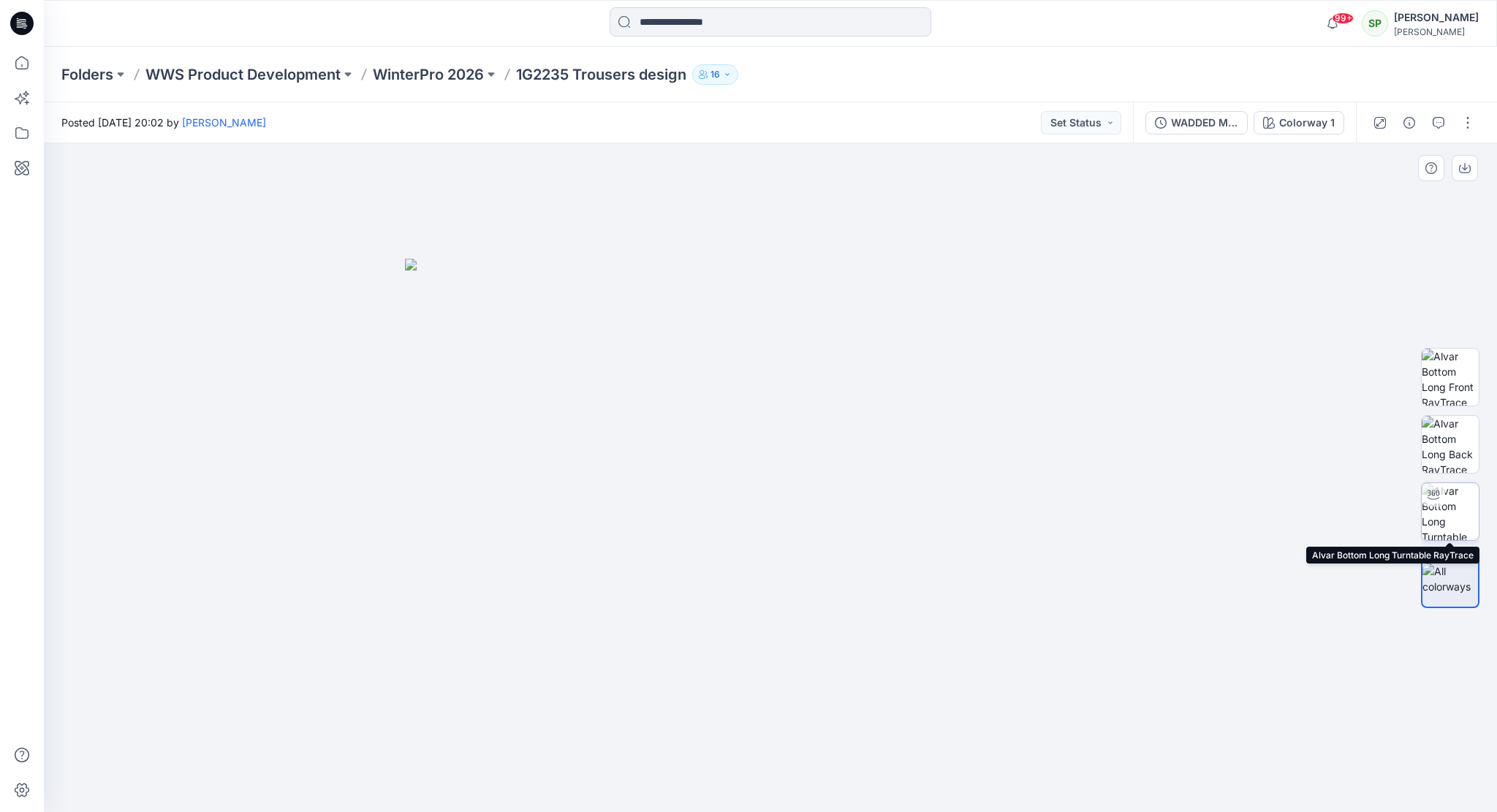
click at [1459, 505] on img at bounding box center [1450, 511] width 57 height 57
drag, startPoint x: 959, startPoint y: 774, endPoint x: 563, endPoint y: 765, distance: 396.1
click at [563, 765] on icon at bounding box center [773, 769] width 443 height 55
